Goal: Transaction & Acquisition: Book appointment/travel/reservation

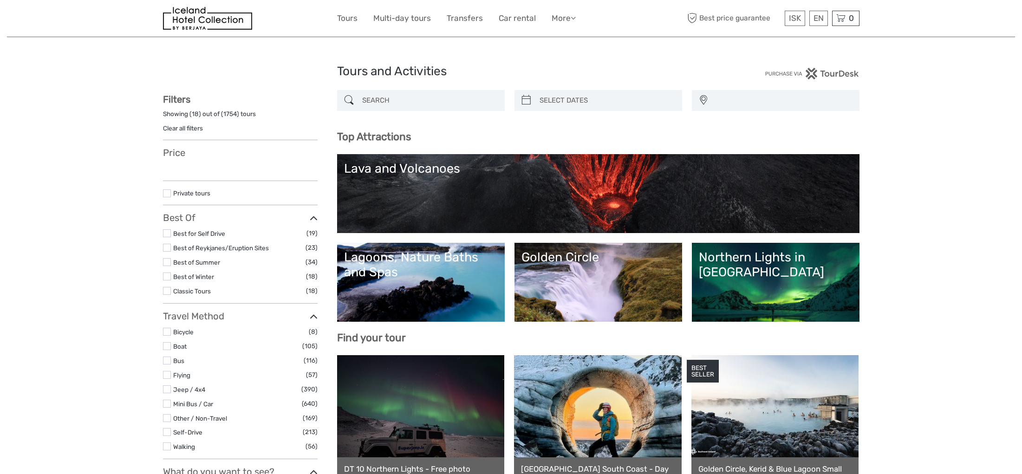
select select
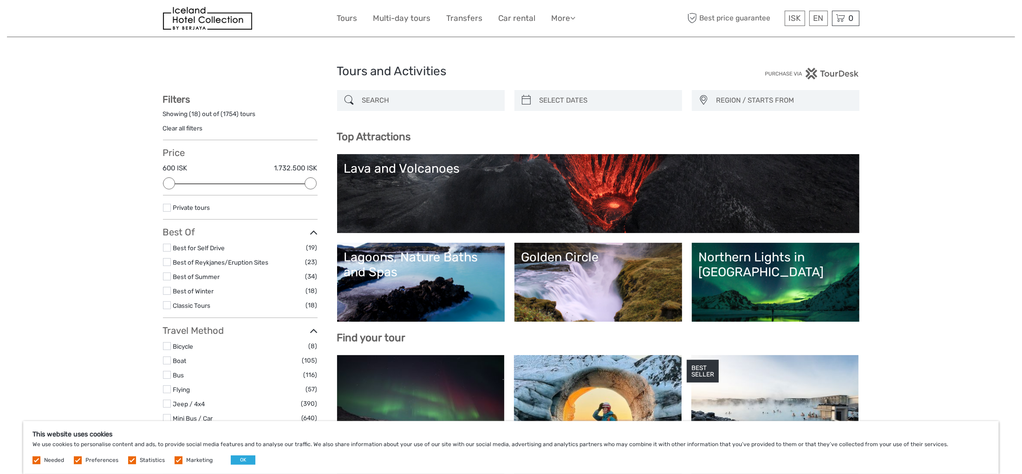
type input "05/09/2025"
click at [568, 105] on input "search" at bounding box center [607, 100] width 142 height 16
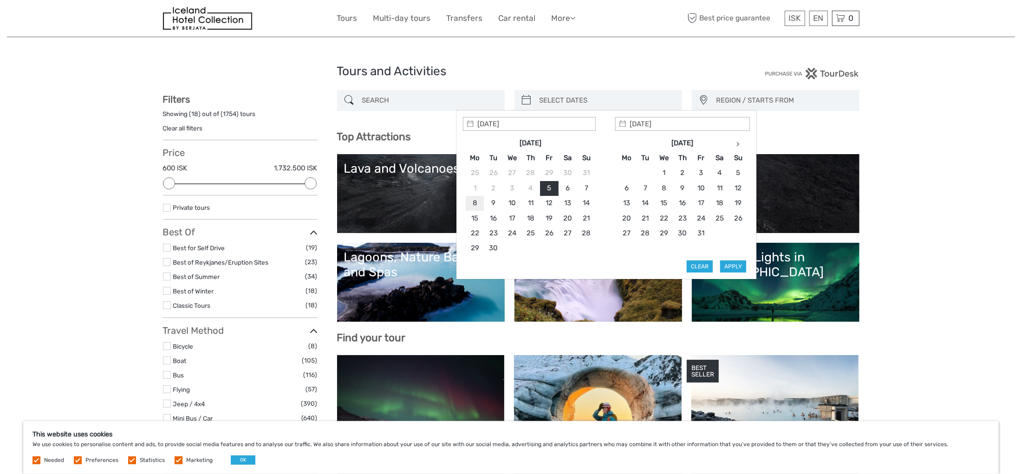
type input "08/09/2025"
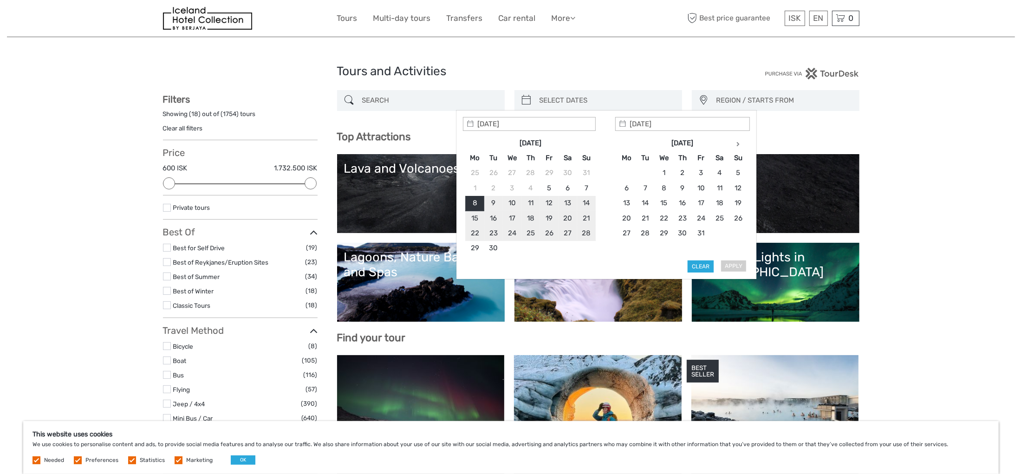
click at [729, 266] on div "Apply Clear" at bounding box center [606, 195] width 287 height 156
type input "08/09/2025"
type input "08/10/2025"
type input "08/09/2025"
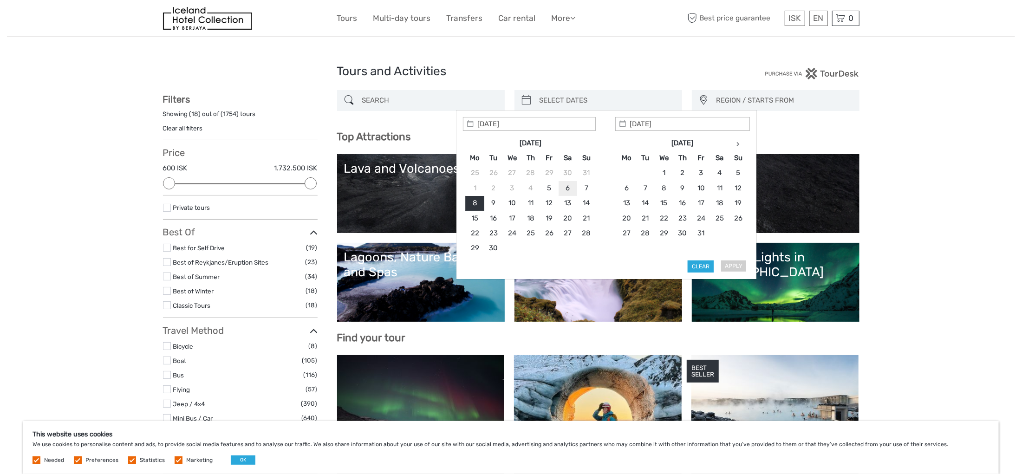
type input "08/09/2025"
click at [736, 267] on button "Apply" at bounding box center [733, 267] width 26 height 12
type input "08/09/2025 - 08/09/2025"
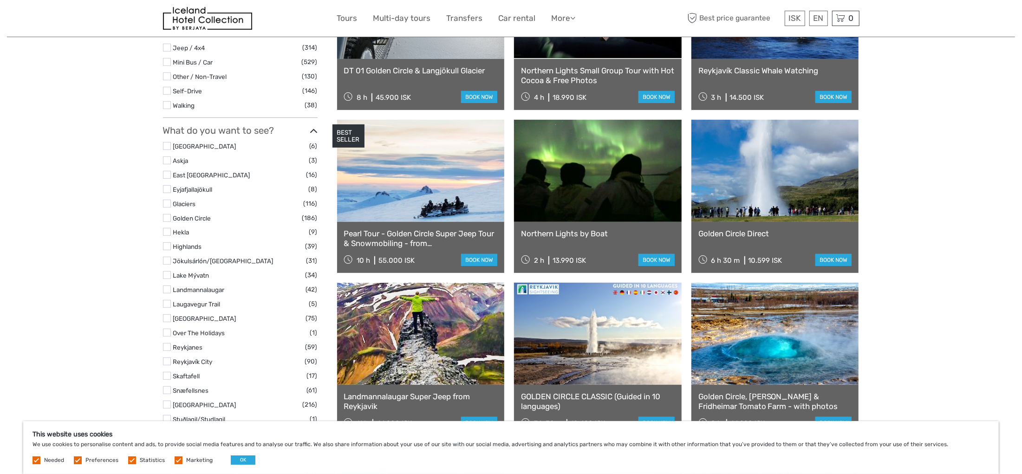
scroll to position [342, 0]
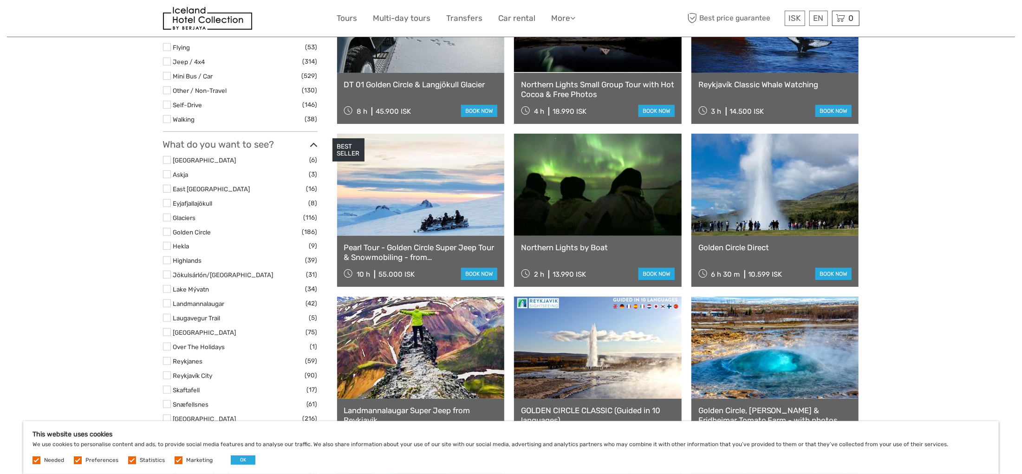
click at [749, 221] on link at bounding box center [775, 185] width 168 height 102
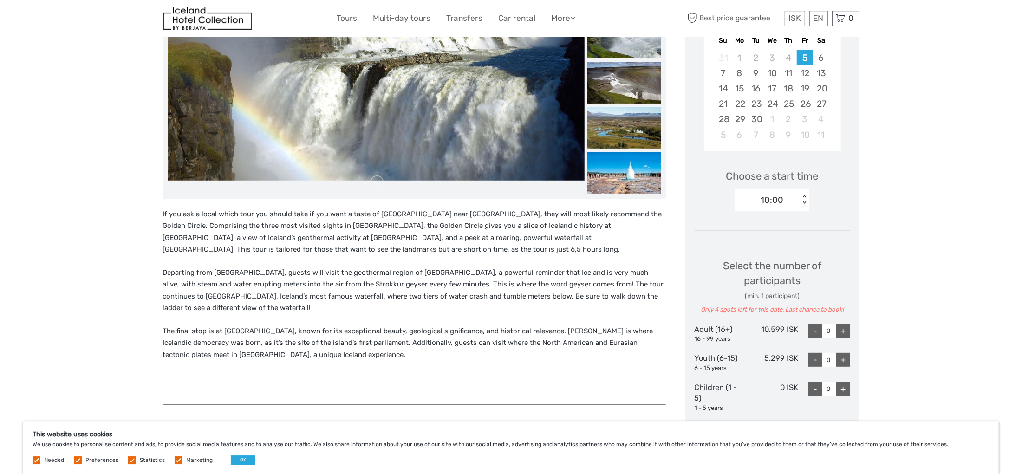
scroll to position [193, 0]
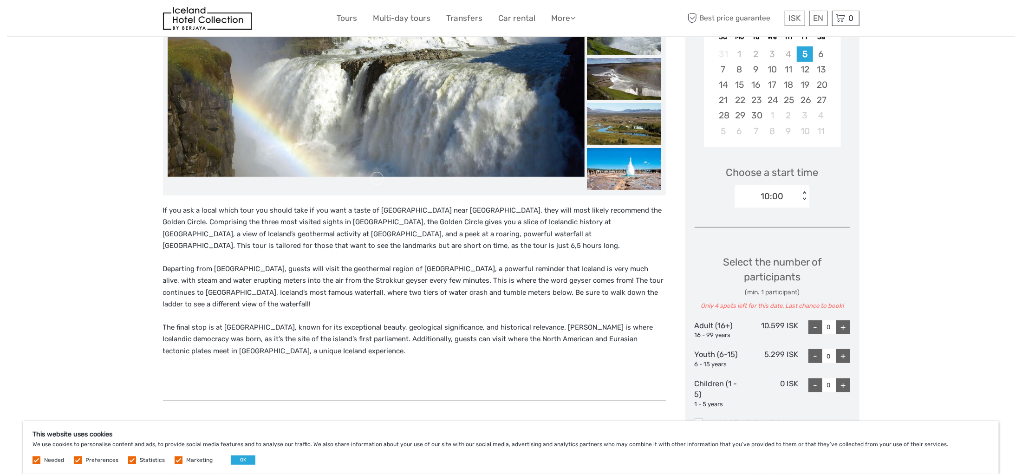
click at [805, 190] on div "10:00 < >" at bounding box center [772, 196] width 74 height 22
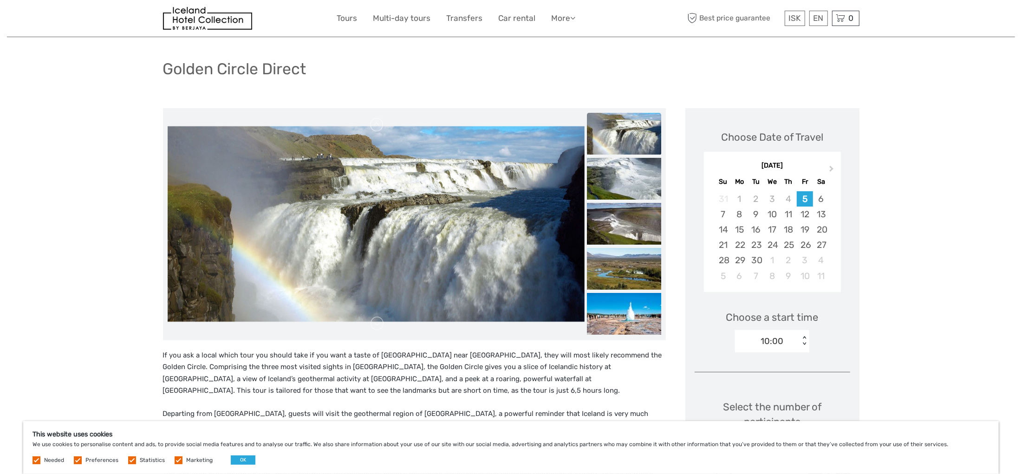
scroll to position [0, 0]
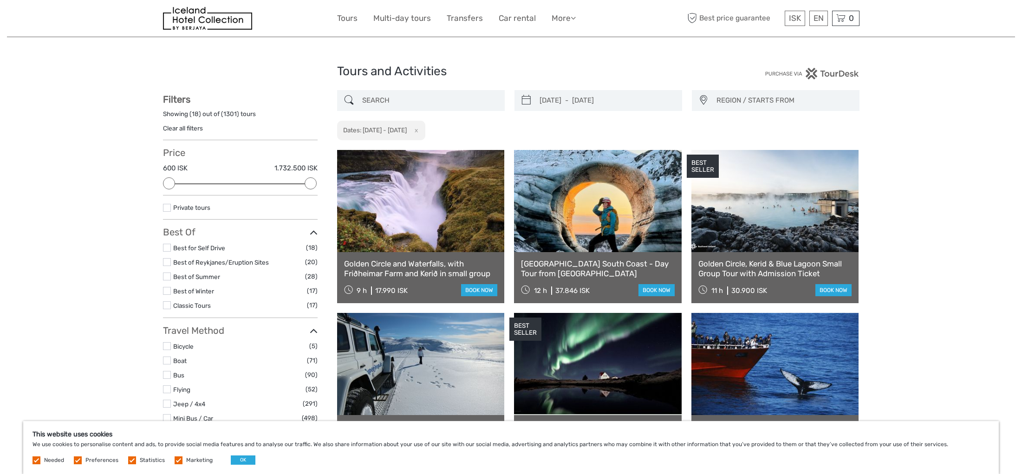
select select
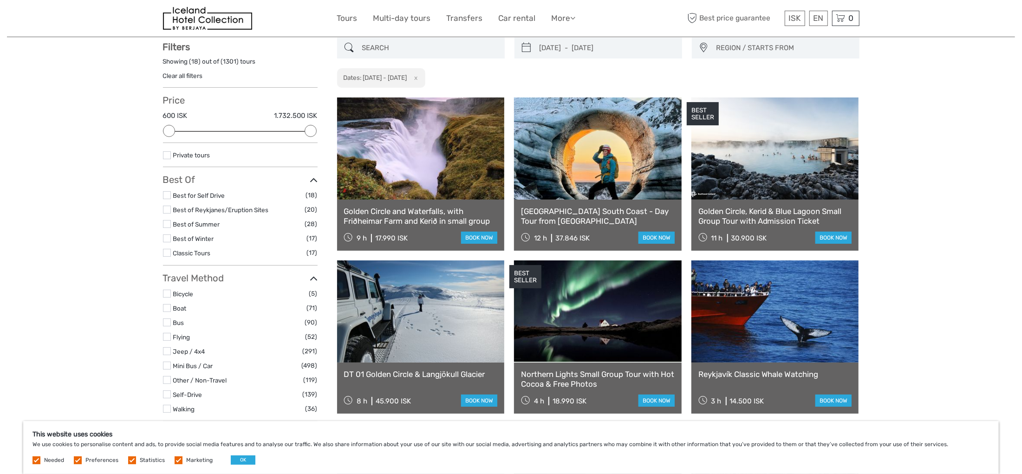
scroll to position [101, 0]
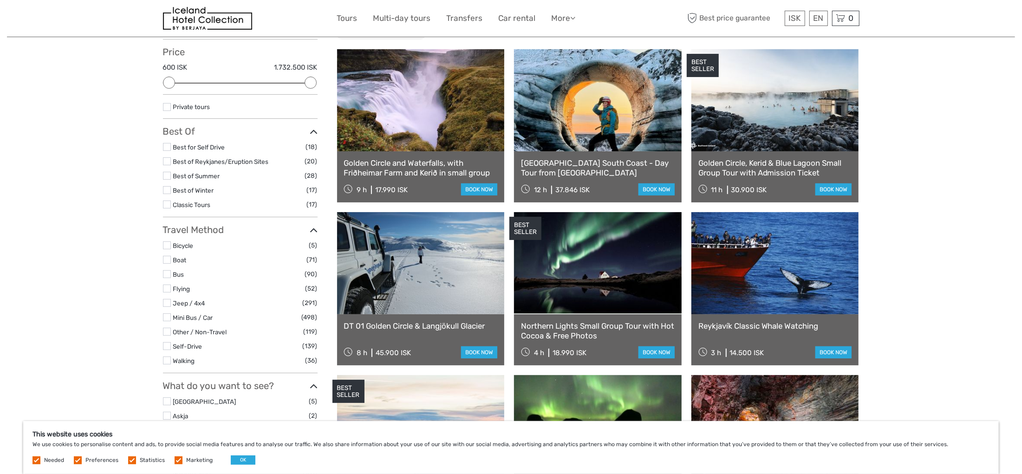
click at [169, 147] on label at bounding box center [167, 147] width 8 height 8
click at [0, 0] on input "checkbox" at bounding box center [0, 0] width 0 height 0
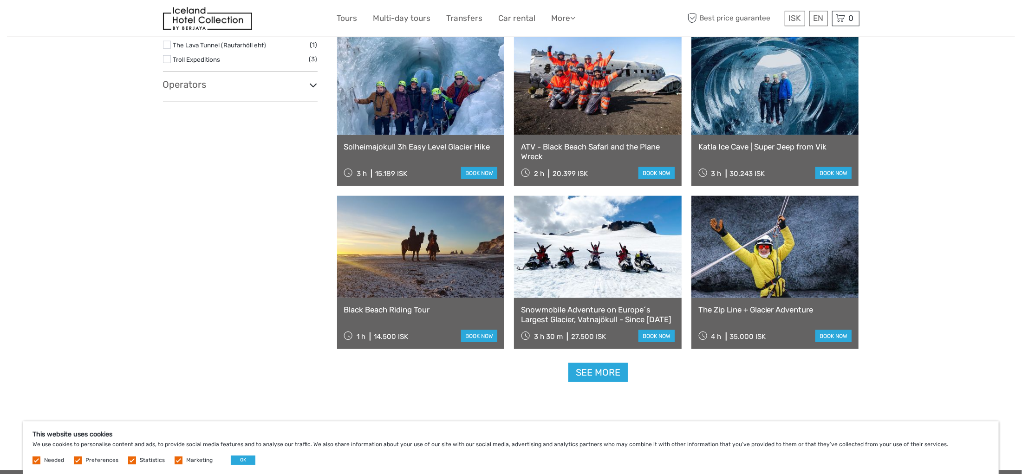
scroll to position [825, 0]
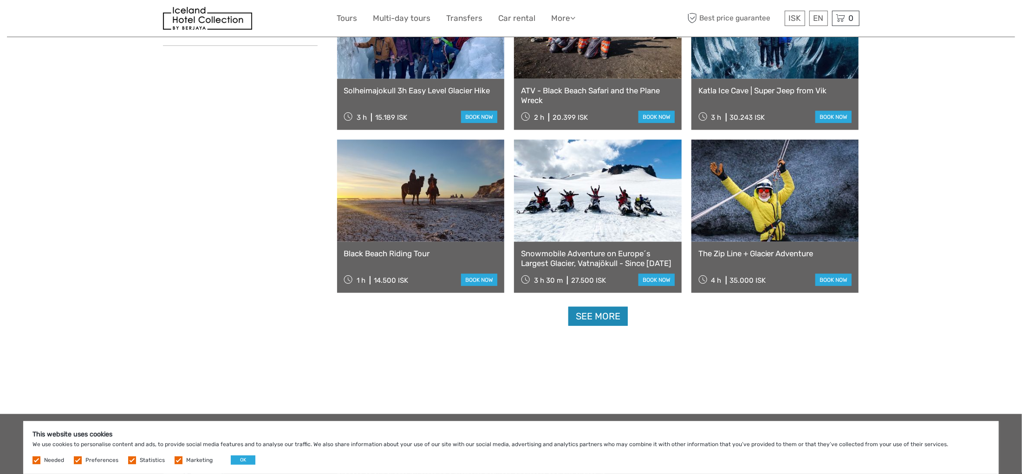
click at [604, 319] on link "See more" at bounding box center [597, 316] width 59 height 19
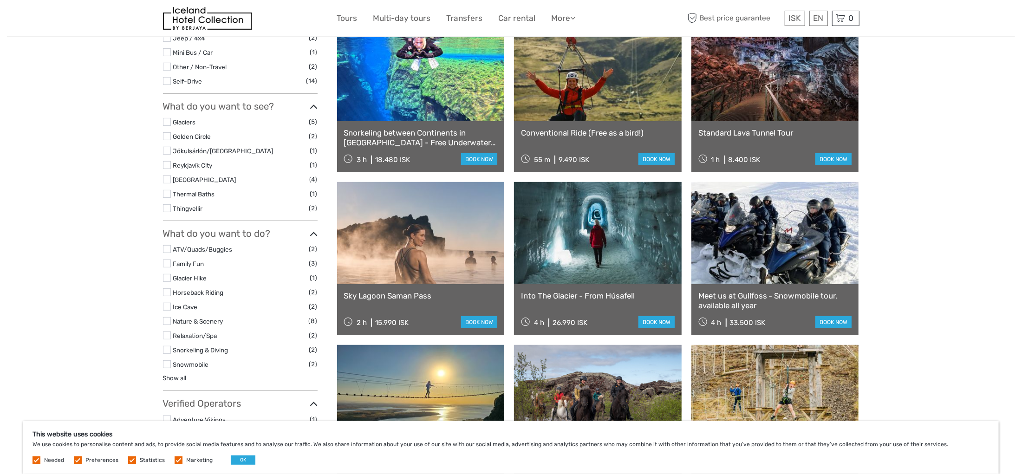
scroll to position [52, 0]
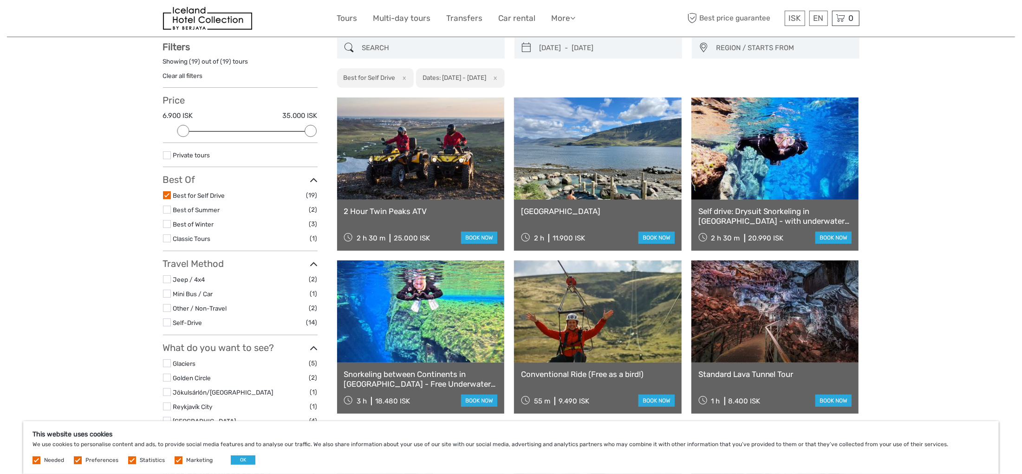
click at [167, 195] on label at bounding box center [167, 195] width 8 height 8
click at [0, 0] on input "checkbox" at bounding box center [0, 0] width 0 height 0
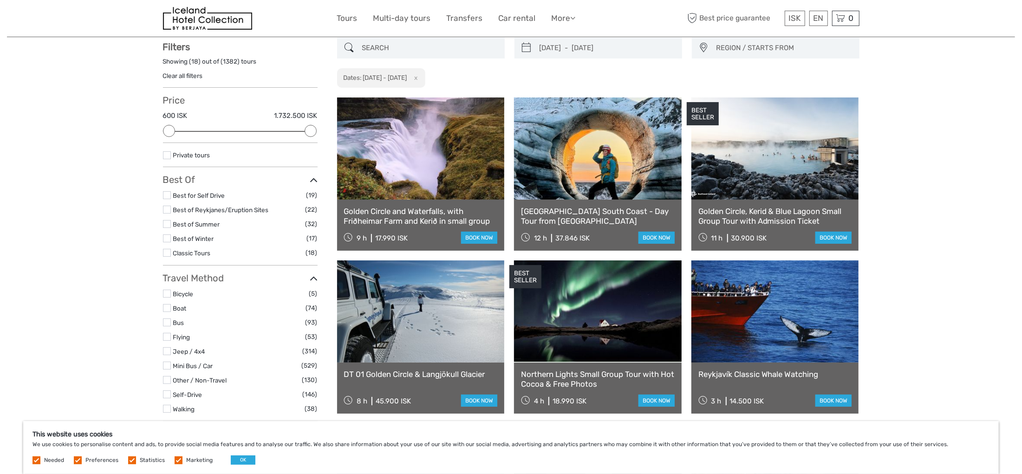
click at [167, 208] on label at bounding box center [167, 210] width 8 height 8
click at [0, 0] on input "checkbox" at bounding box center [0, 0] width 0 height 0
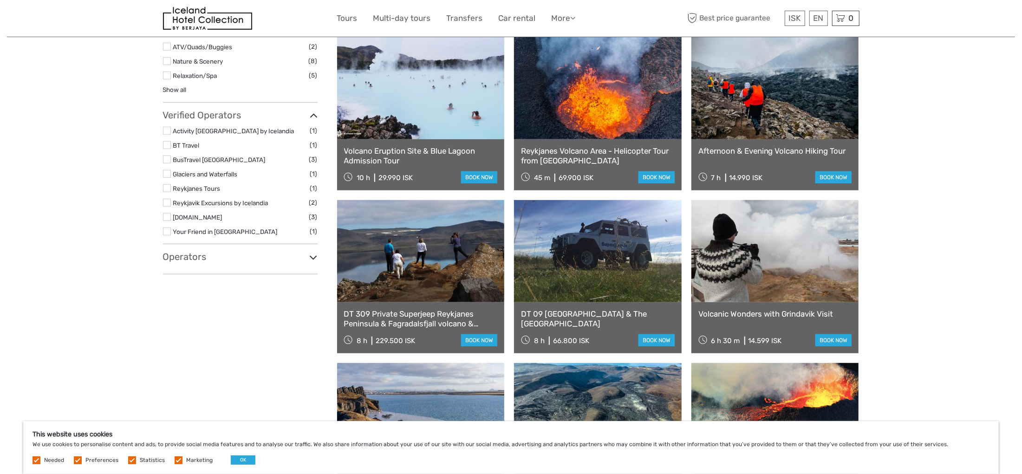
scroll to position [149, 0]
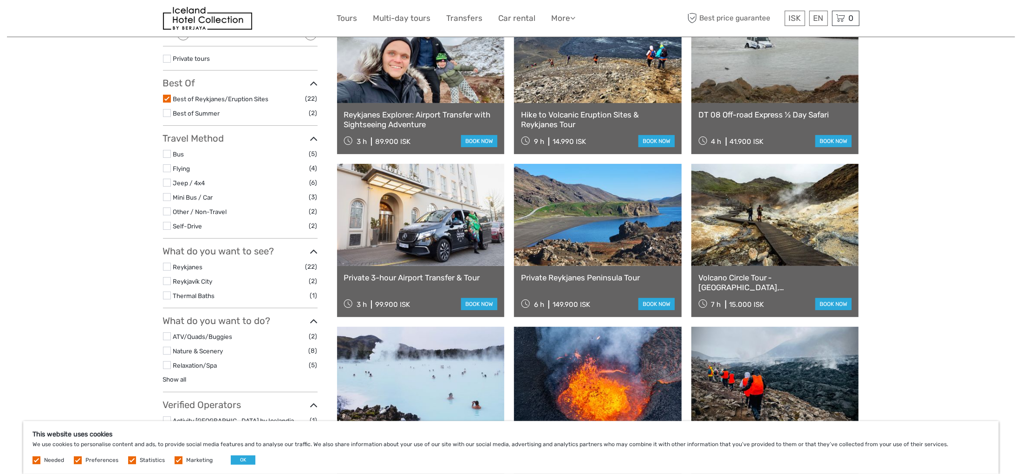
click at [169, 113] on label at bounding box center [167, 113] width 8 height 8
click at [0, 0] on input "checkbox" at bounding box center [0, 0] width 0 height 0
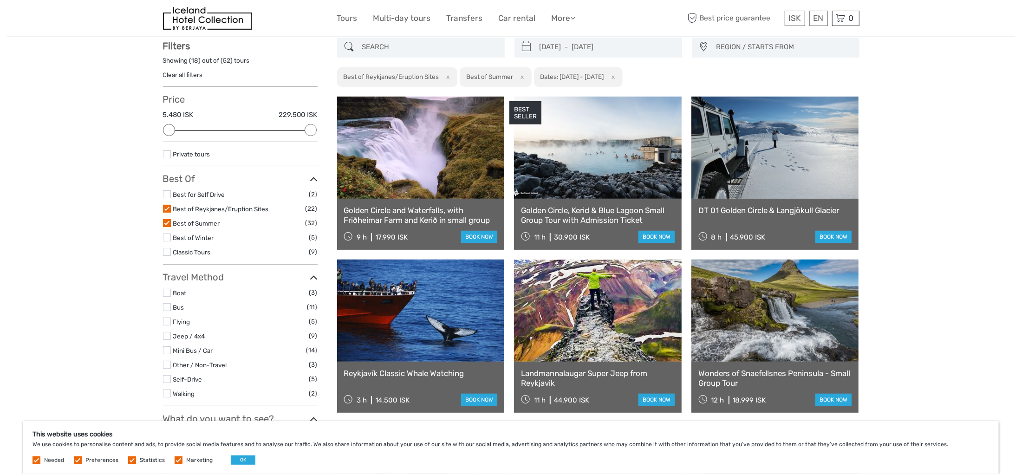
scroll to position [52, 0]
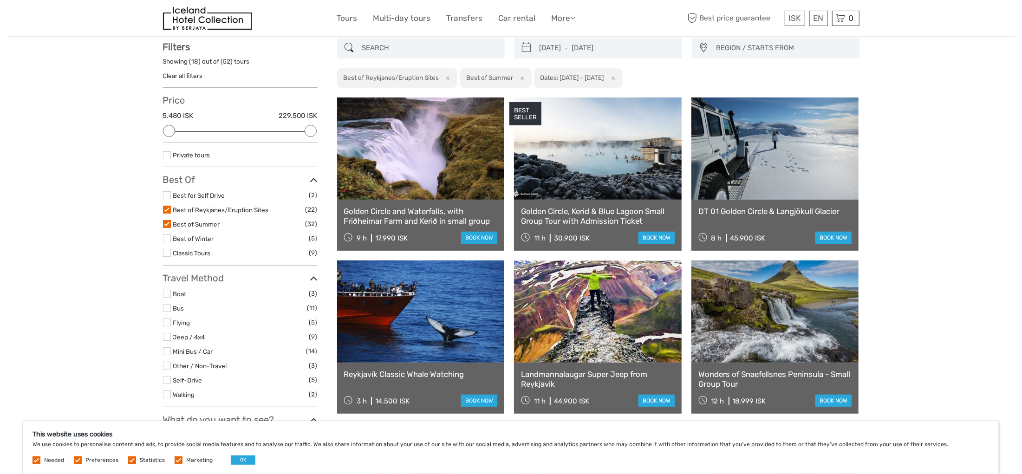
click at [166, 207] on label at bounding box center [167, 210] width 8 height 8
click at [0, 0] on input "checkbox" at bounding box center [0, 0] width 0 height 0
click at [168, 221] on label at bounding box center [167, 224] width 8 height 8
click at [0, 0] on input "checkbox" at bounding box center [0, 0] width 0 height 0
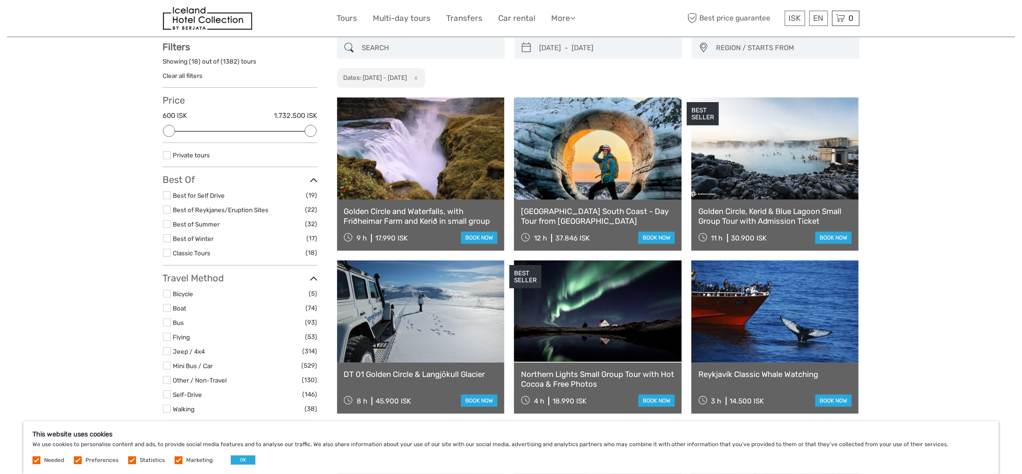
click at [166, 254] on label at bounding box center [167, 253] width 8 height 8
click at [0, 0] on input "checkbox" at bounding box center [0, 0] width 0 height 0
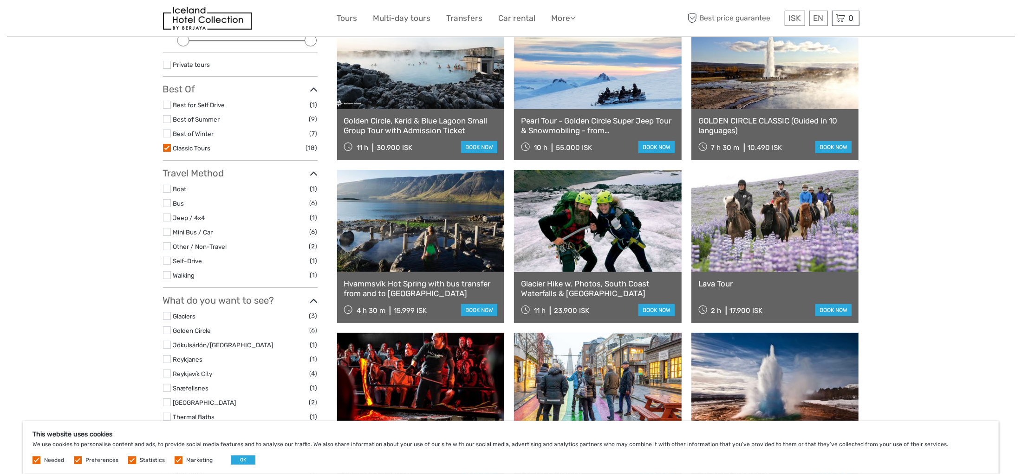
scroll to position [197, 0]
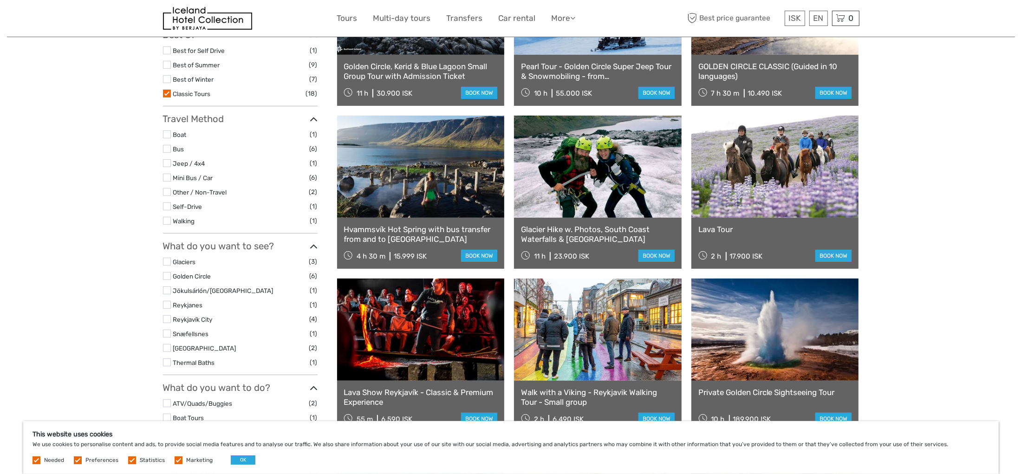
click at [400, 233] on link "Hvammsvík Hot Spring with bus transfer from and to [GEOGRAPHIC_DATA]" at bounding box center [421, 234] width 154 height 19
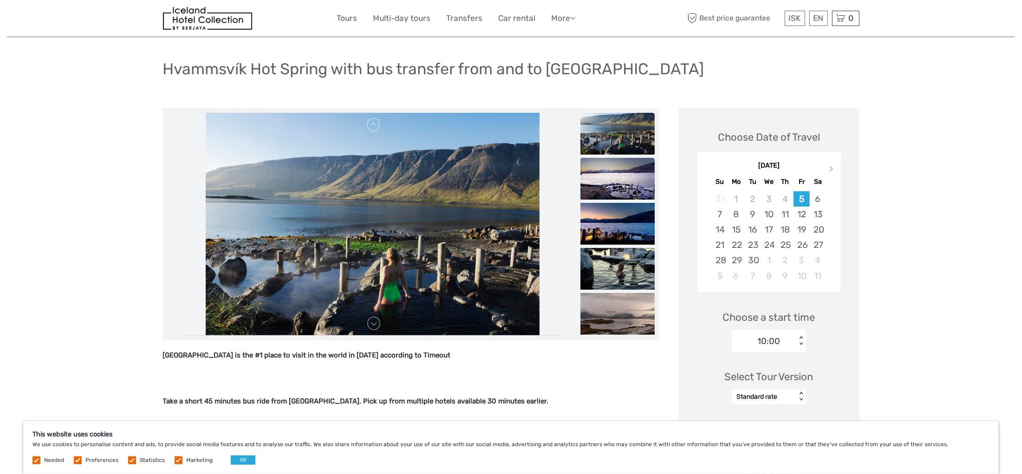
click at [617, 185] on img at bounding box center [617, 179] width 74 height 42
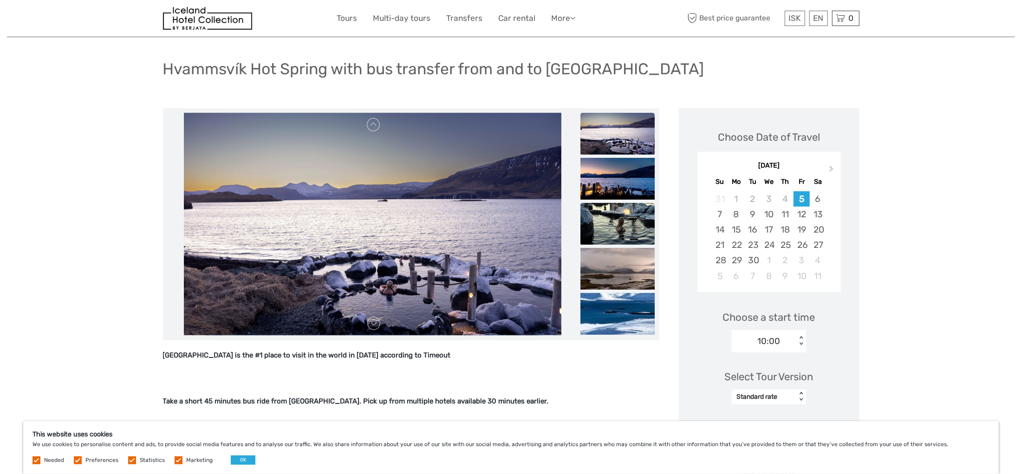
click at [608, 217] on img at bounding box center [617, 224] width 74 height 42
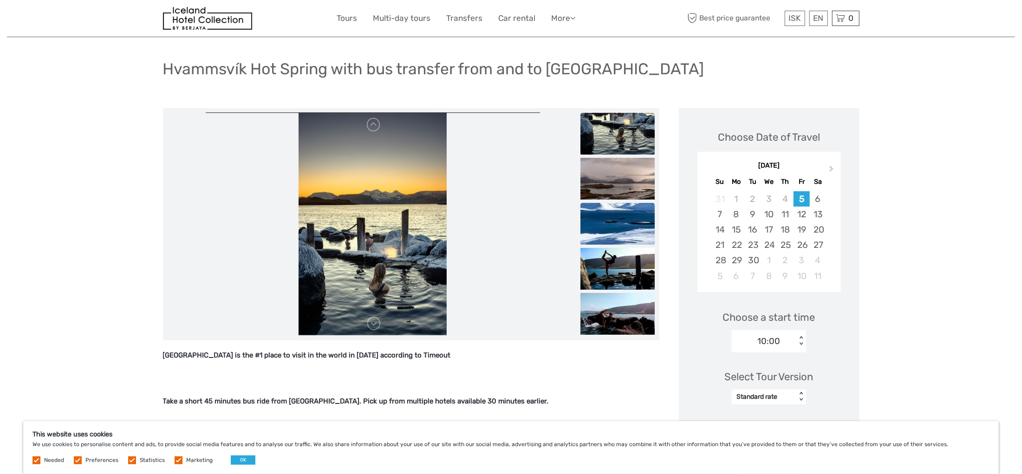
click at [608, 235] on img at bounding box center [617, 224] width 74 height 42
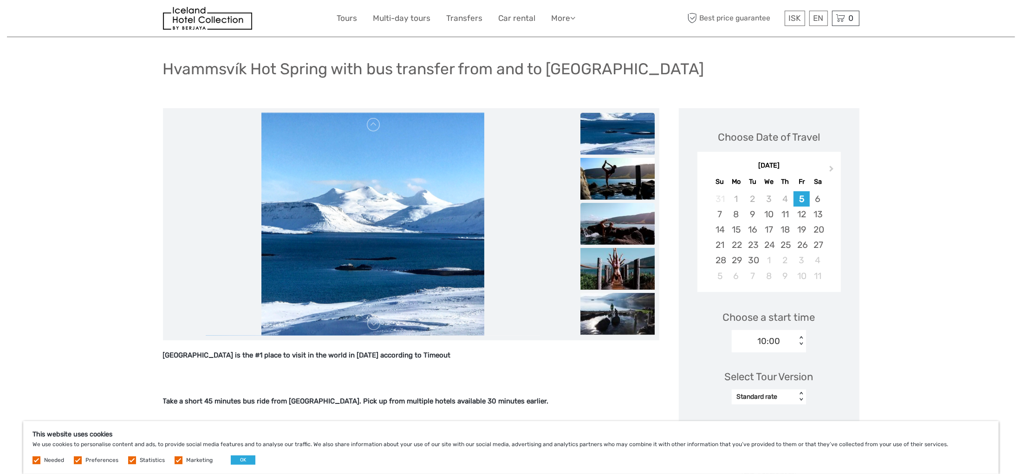
click at [612, 232] on img at bounding box center [617, 224] width 74 height 42
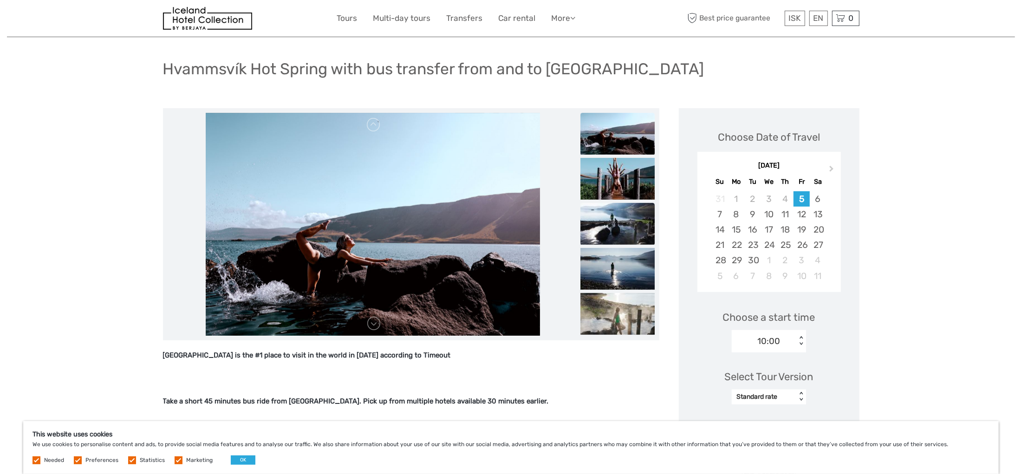
click at [614, 235] on img at bounding box center [617, 224] width 74 height 42
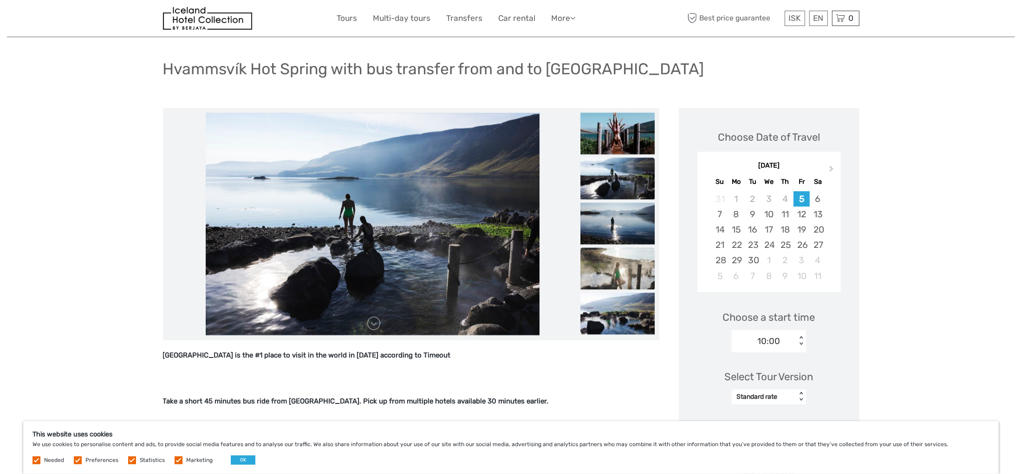
click at [614, 257] on img at bounding box center [617, 269] width 74 height 42
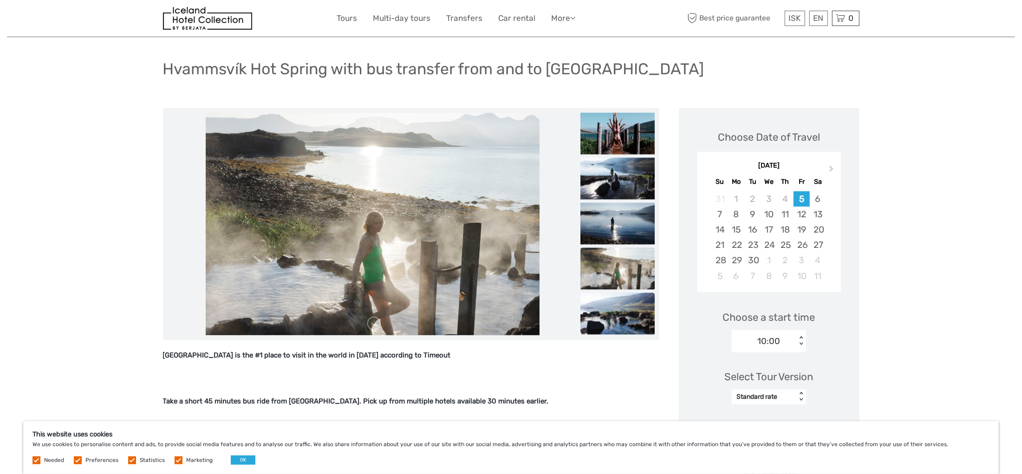
click at [612, 293] on img at bounding box center [617, 314] width 74 height 42
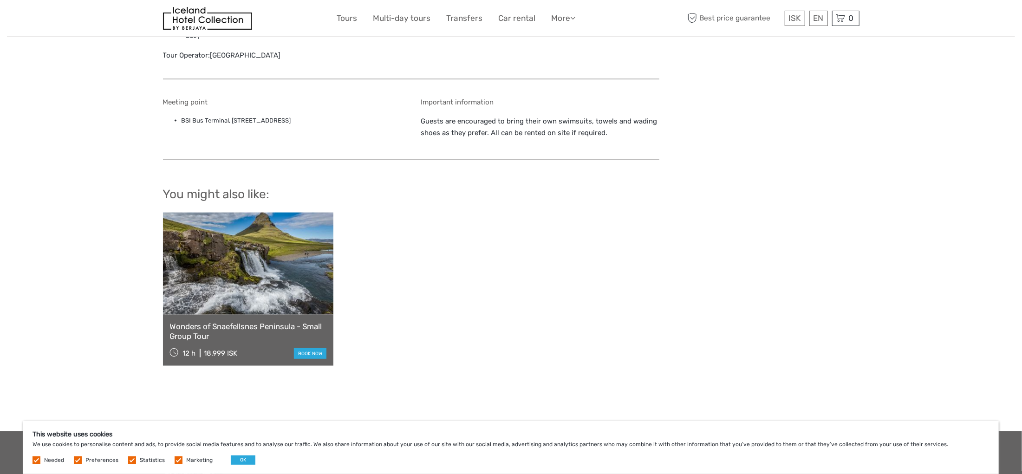
scroll to position [821, 0]
